Goal: Task Accomplishment & Management: Manage account settings

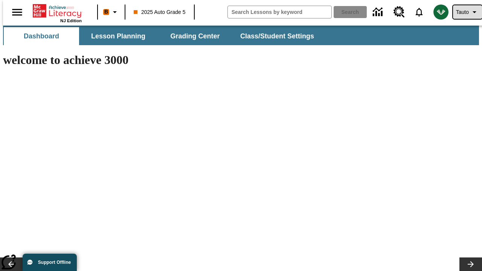
click at [463, 12] on span "Tauto" at bounding box center [462, 12] width 13 height 8
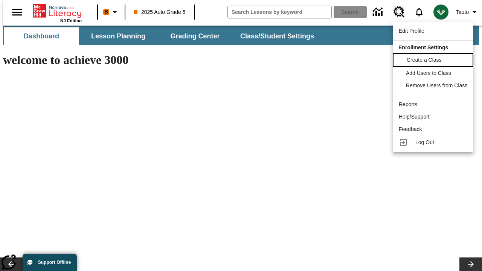
click at [434, 59] on span "Create a Class" at bounding box center [423, 60] width 35 height 6
click at [434, 73] on span "Add Users to Class" at bounding box center [428, 72] width 45 height 6
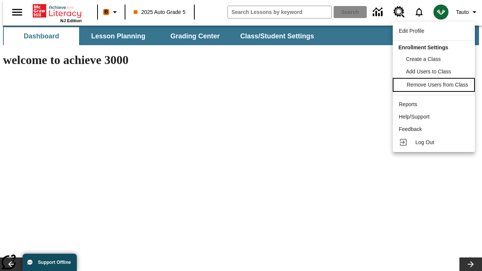
click at [434, 85] on span "Remove Users from Class" at bounding box center [436, 85] width 61 height 6
